Goal: Task Accomplishment & Management: Manage account settings

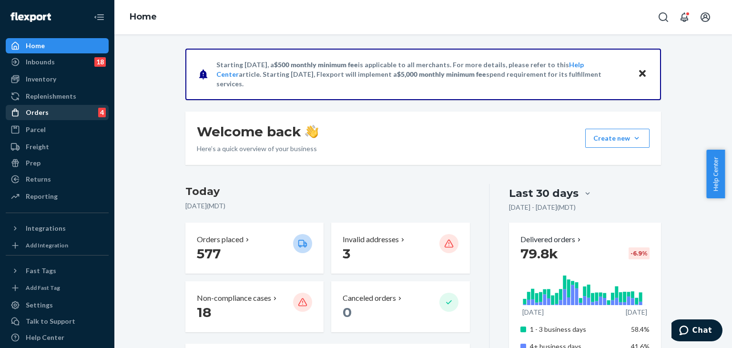
click at [39, 120] on div "Orders 4 Ecommerce Orders Wholesale Orders 4" at bounding box center [57, 113] width 103 height 16
drag, startPoint x: 40, startPoint y: 115, endPoint x: 106, endPoint y: 131, distance: 68.7
click at [40, 115] on div "Orders" at bounding box center [37, 113] width 23 height 10
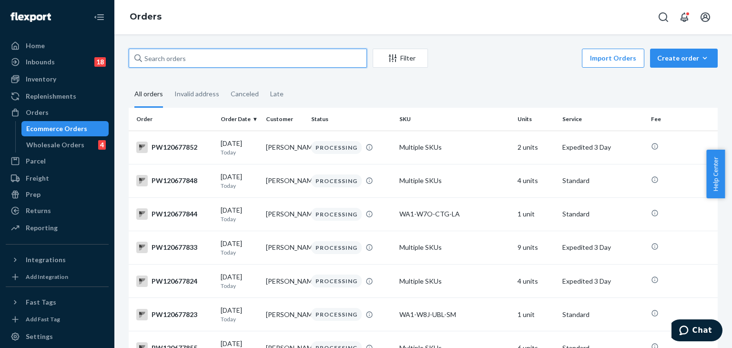
paste input "pw120639620"
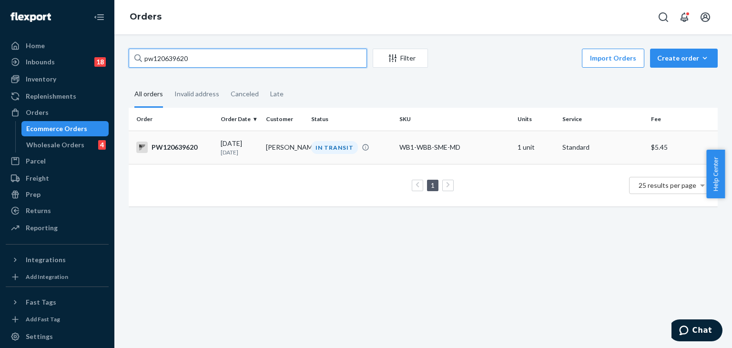
type input "pw120639620"
click at [311, 148] on div "IN TRANSIT" at bounding box center [334, 147] width 47 height 13
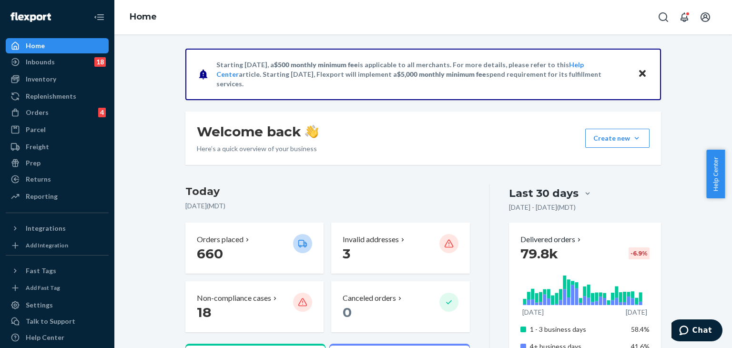
click at [639, 73] on icon "Close" at bounding box center [642, 73] width 7 height 7
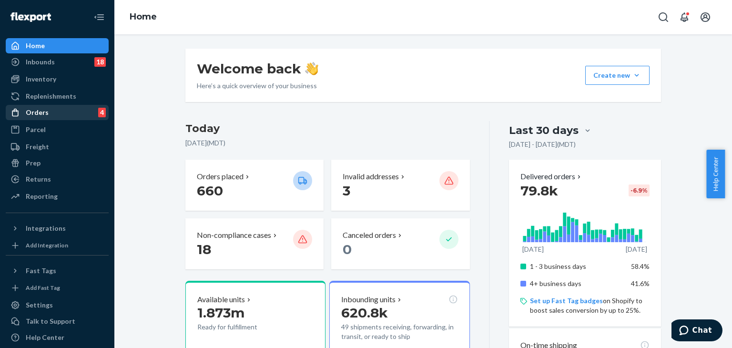
click at [29, 108] on div "Orders" at bounding box center [37, 113] width 23 height 10
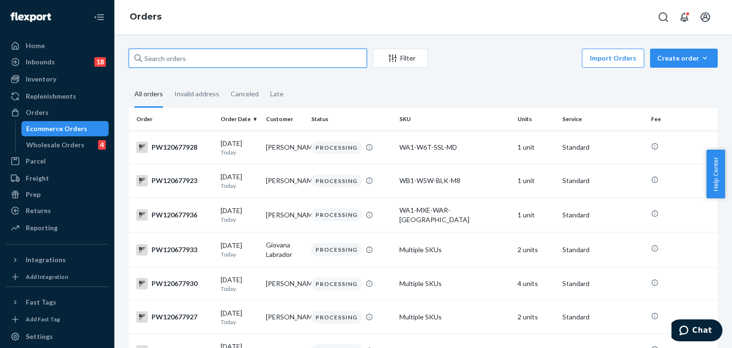
paste input "PW120676959"
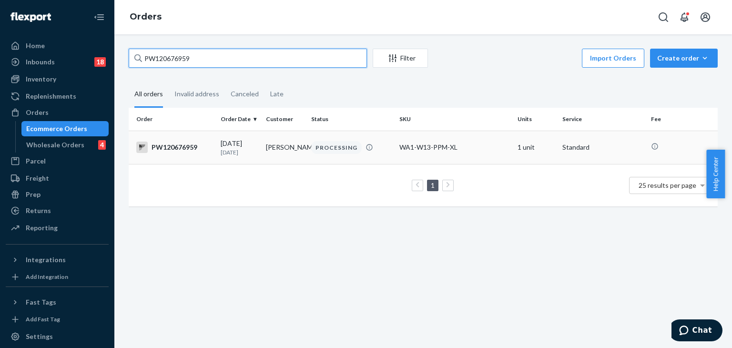
type input "PW120676959"
click at [260, 151] on td "09/23/2025 1 day ago" at bounding box center [239, 147] width 45 height 33
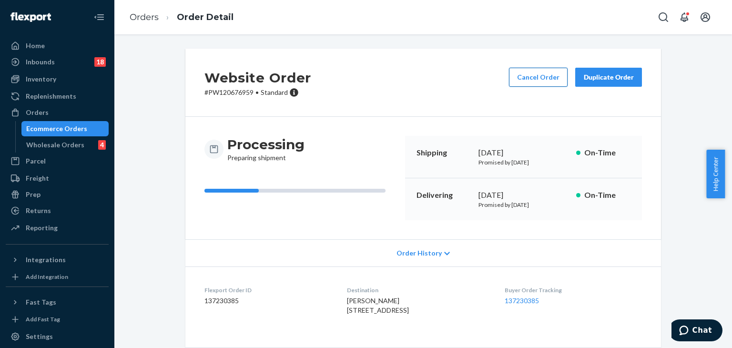
click at [534, 76] on button "Cancel Order" at bounding box center [538, 77] width 59 height 19
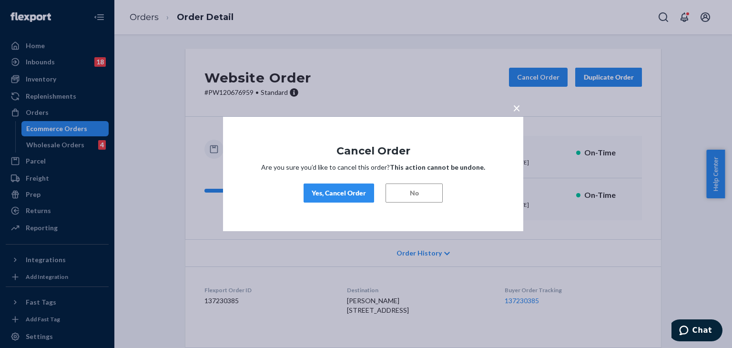
click at [347, 190] on div "Yes, Cancel Order" at bounding box center [339, 193] width 54 height 10
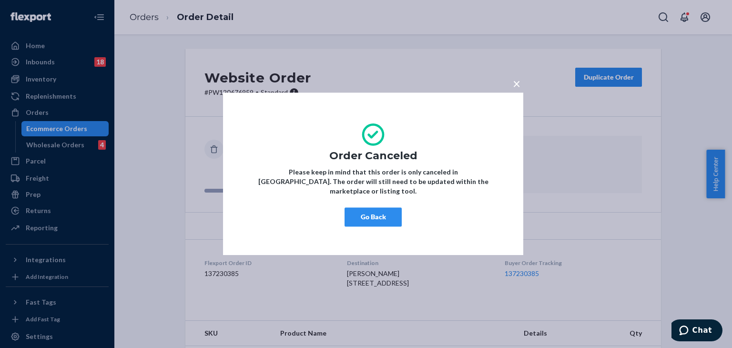
click at [516, 86] on span "×" at bounding box center [517, 83] width 8 height 16
